Goal: Check status: Check status

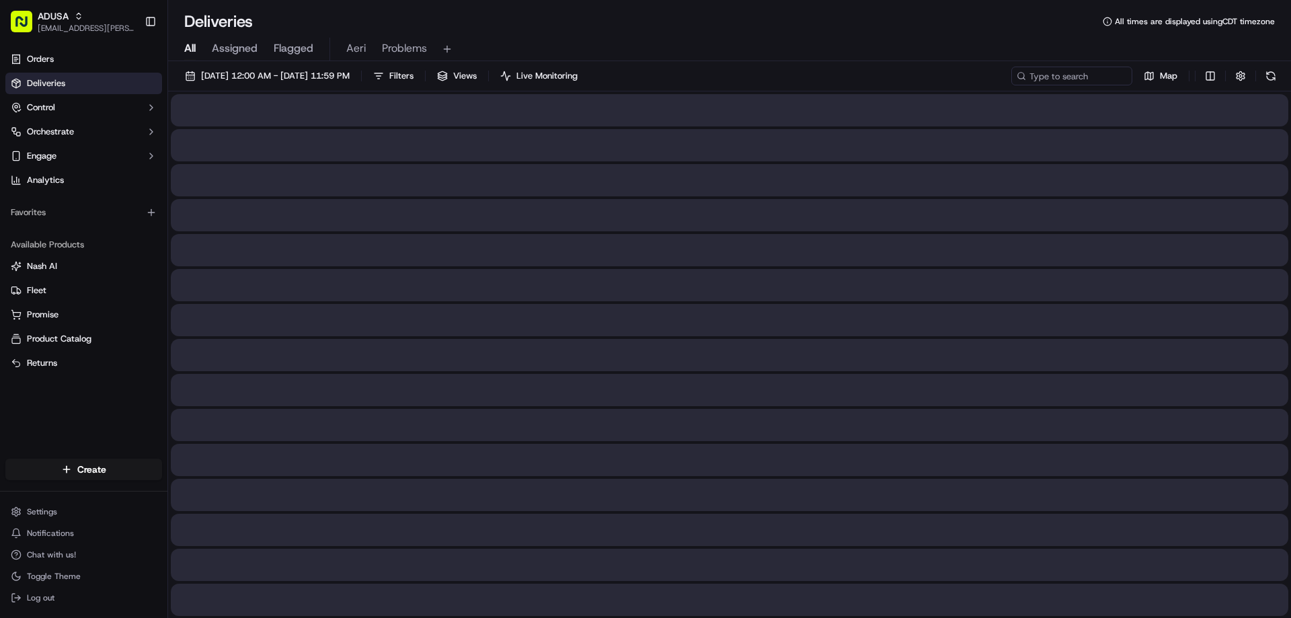
click at [1089, 71] on input at bounding box center [1071, 76] width 121 height 19
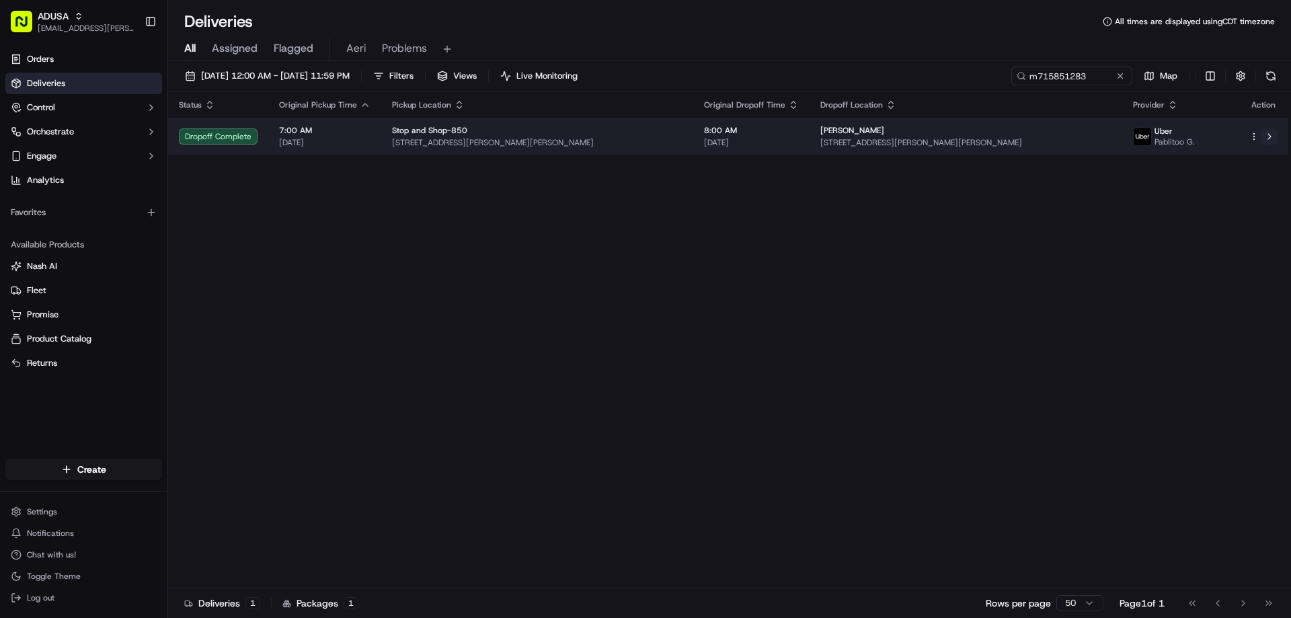
type input "m715851283"
click at [1274, 134] on button at bounding box center [1270, 136] width 16 height 16
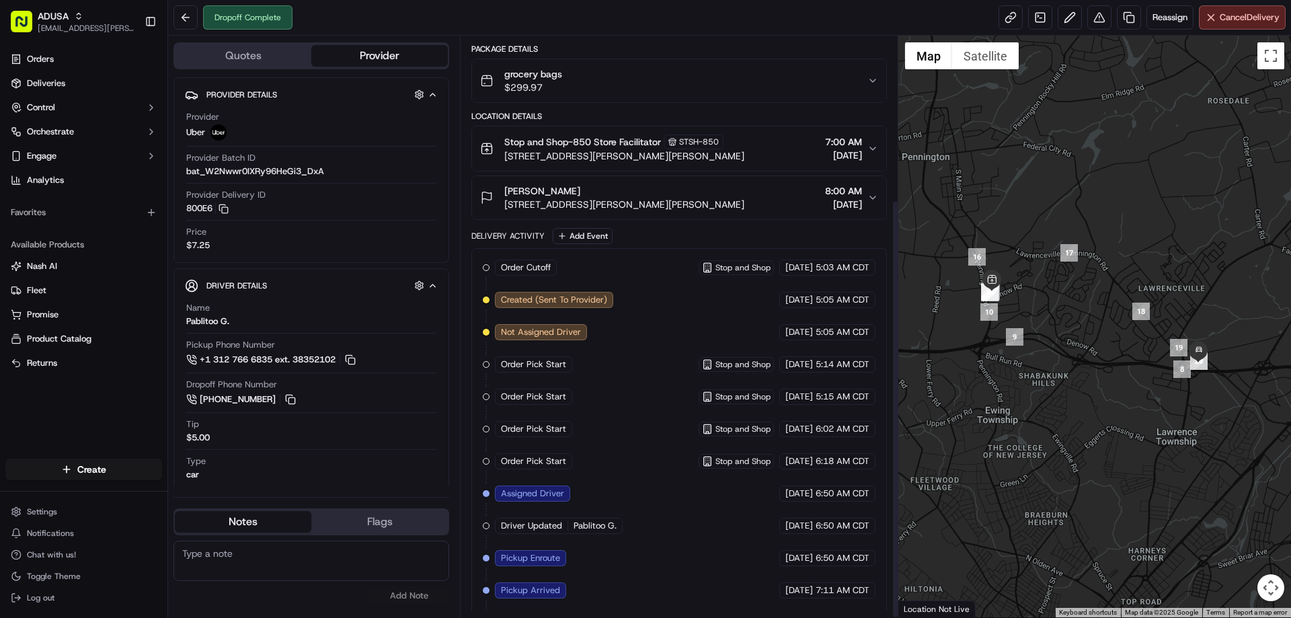
scroll to position [227, 0]
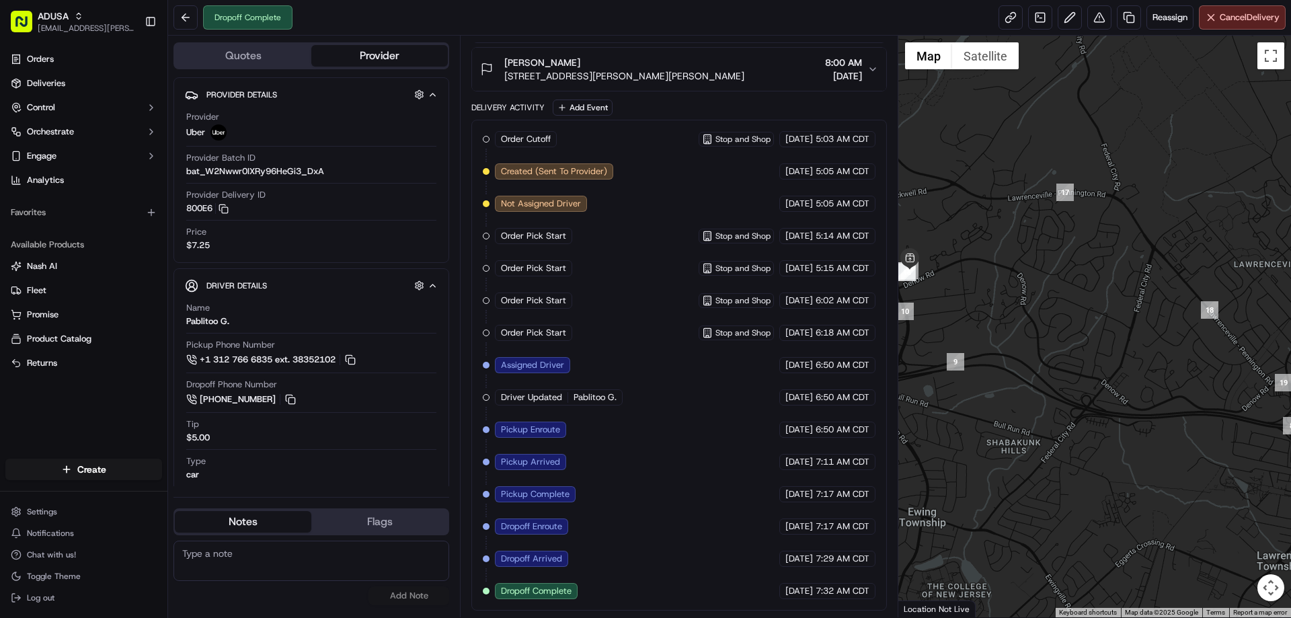
drag, startPoint x: 1091, startPoint y: 308, endPoint x: 1041, endPoint y: 283, distance: 56.2
click at [1044, 284] on div at bounding box center [1094, 327] width 393 height 582
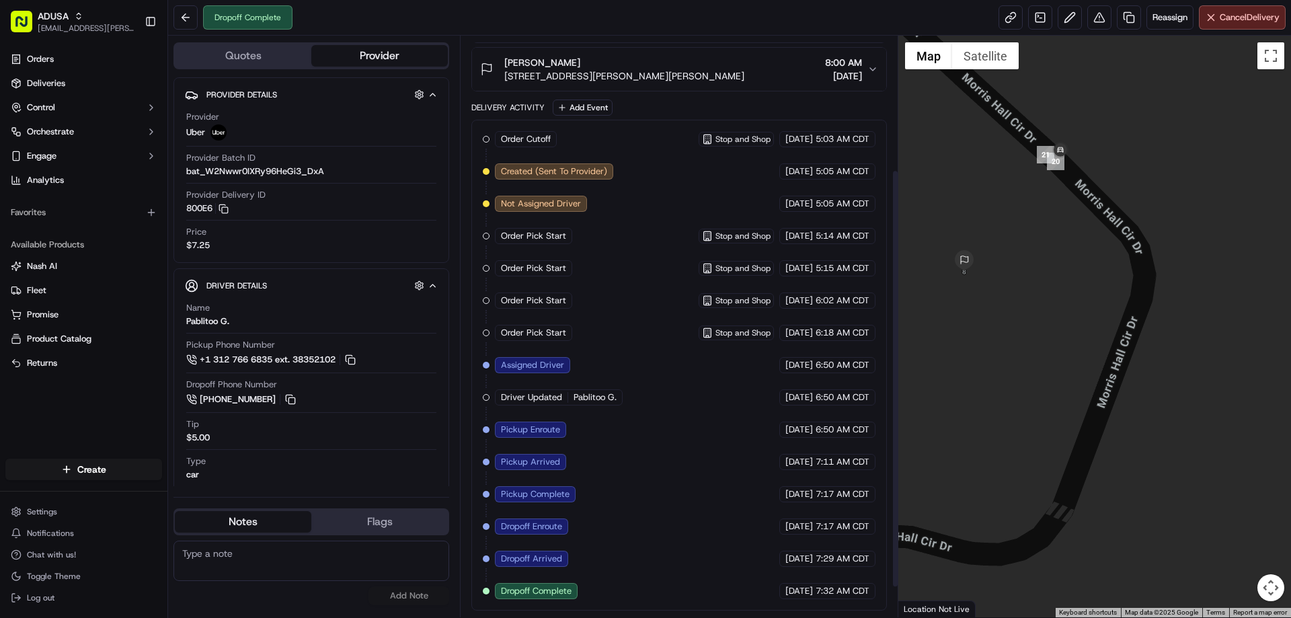
scroll to position [0, 0]
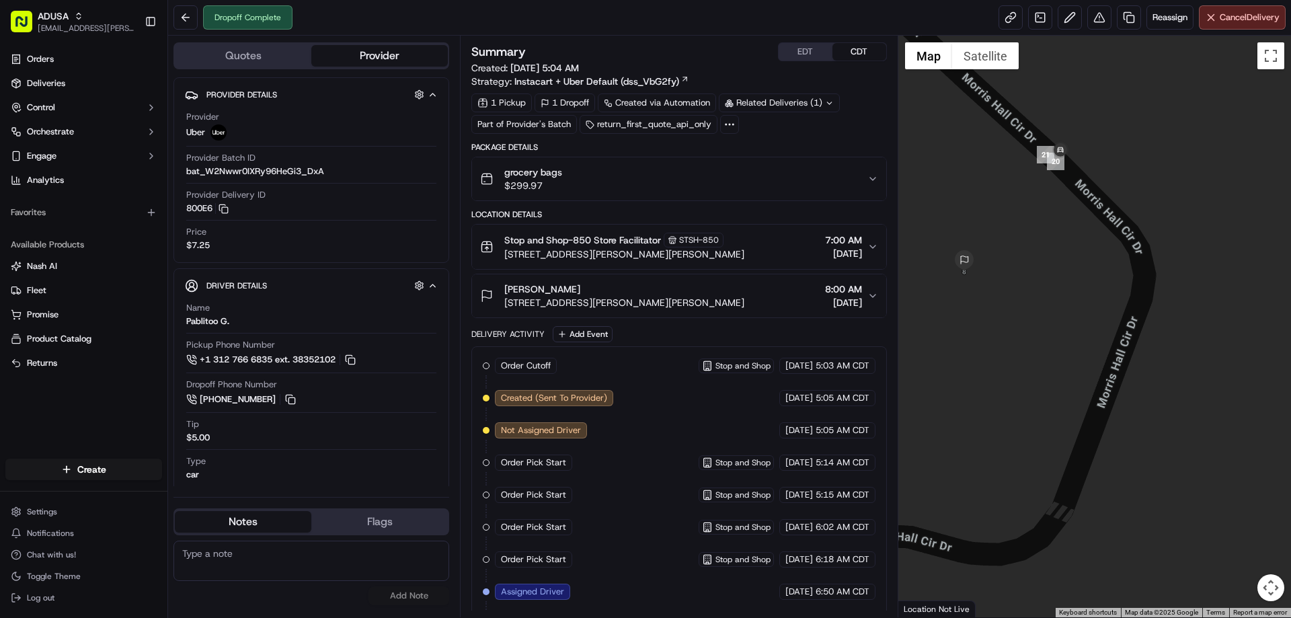
click at [843, 291] on span "8:00 AM" at bounding box center [843, 288] width 37 height 13
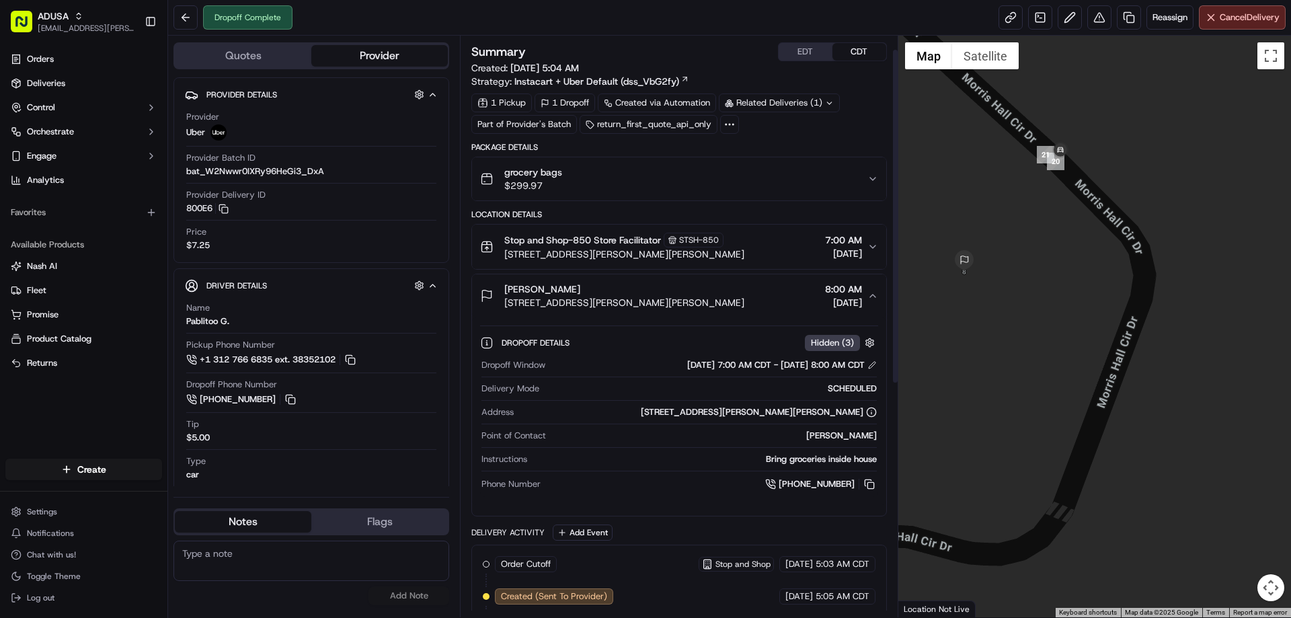
scroll to position [67, 0]
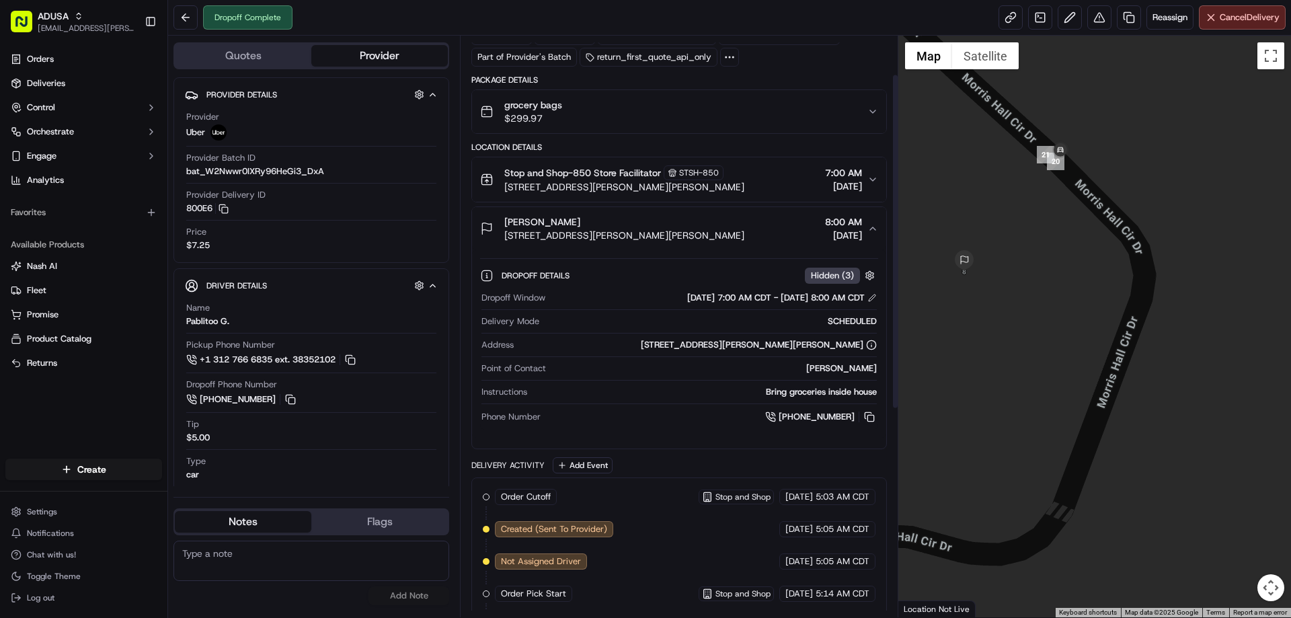
drag, startPoint x: 1251, startPoint y: 319, endPoint x: 1276, endPoint y: 311, distance: 26.6
click at [1271, 313] on div at bounding box center [1094, 327] width 393 height 582
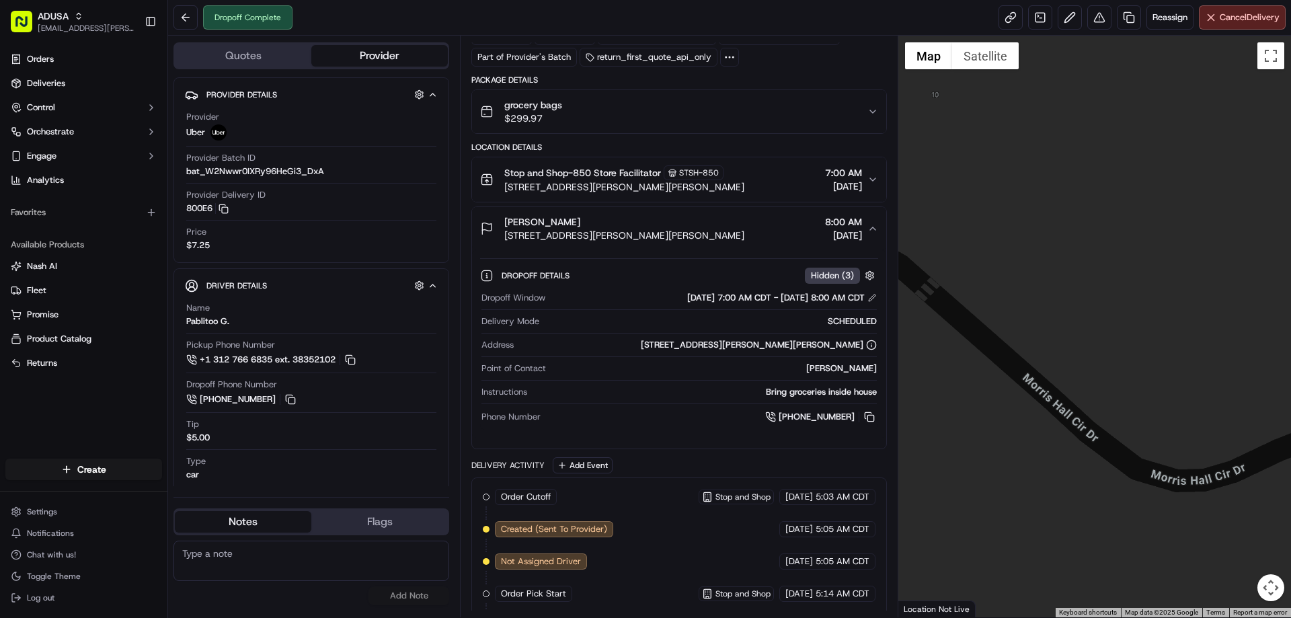
drag, startPoint x: 1264, startPoint y: 311, endPoint x: 1143, endPoint y: 317, distance: 121.8
click at [1143, 316] on div at bounding box center [1094, 327] width 393 height 582
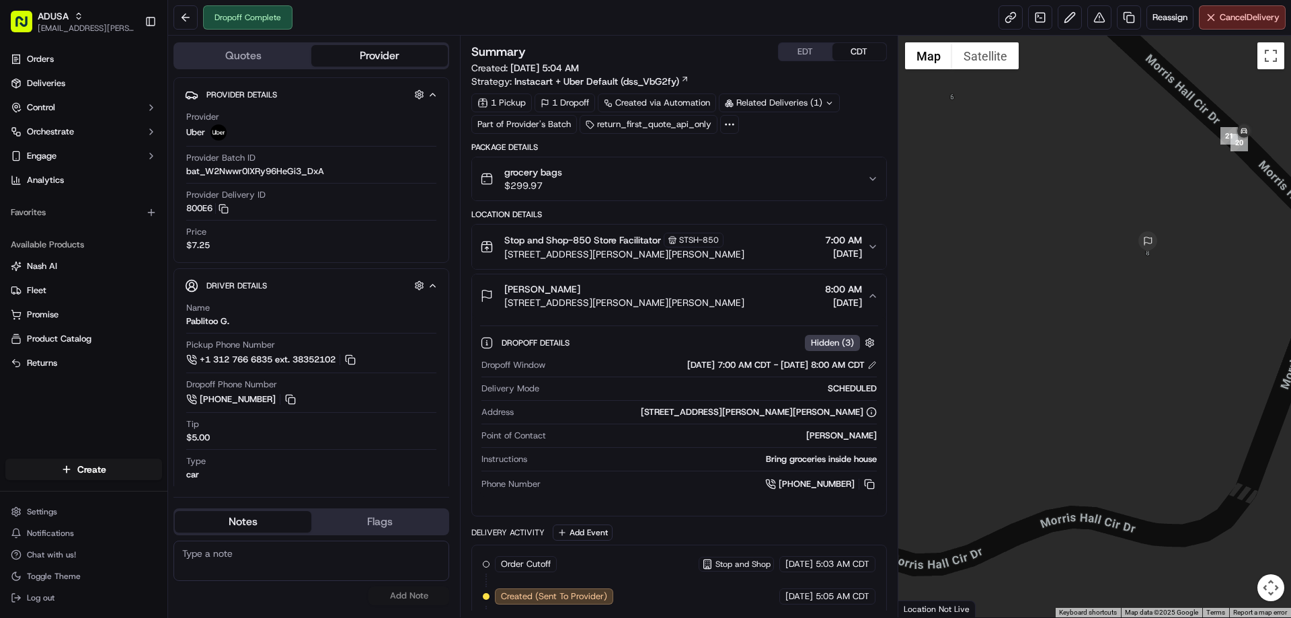
drag, startPoint x: 1129, startPoint y: 279, endPoint x: 1079, endPoint y: 294, distance: 51.9
click at [1079, 294] on div at bounding box center [1094, 327] width 393 height 582
